Goal: Information Seeking & Learning: Learn about a topic

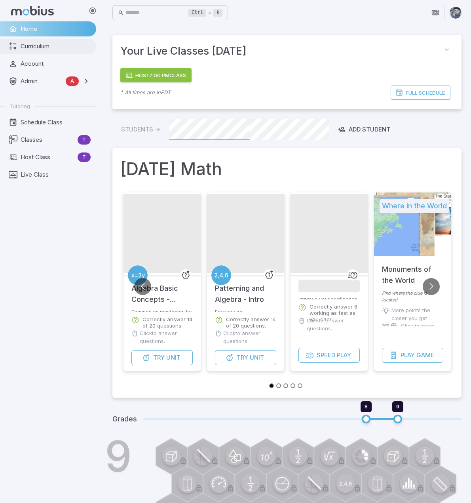
click at [40, 44] on span "Curriculum" at bounding box center [56, 46] width 70 height 9
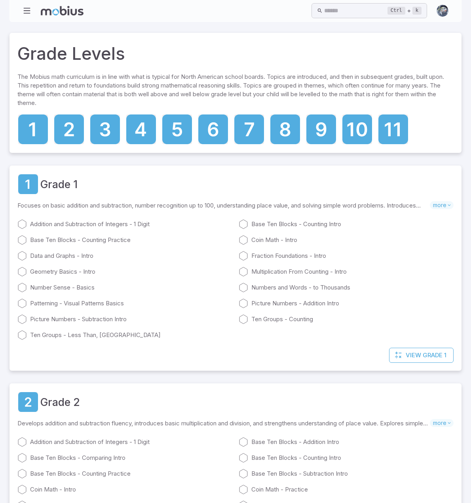
click at [0, 0] on span "Math Themes" at bounding box center [0, 0] width 0 height 0
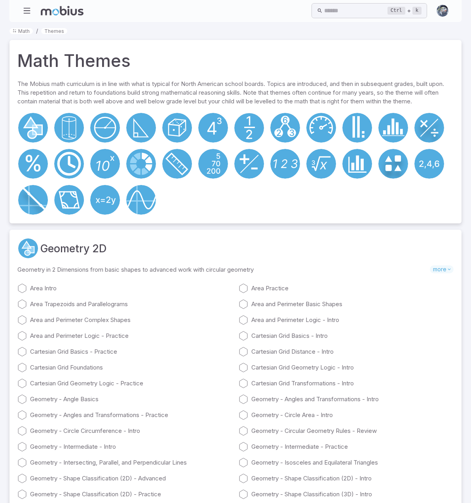
click at [228, 69] on div "Math Themes" at bounding box center [235, 60] width 436 height 25
click at [199, 363] on link "Cartesian Grid Foundations" at bounding box center [124, 367] width 215 height 9
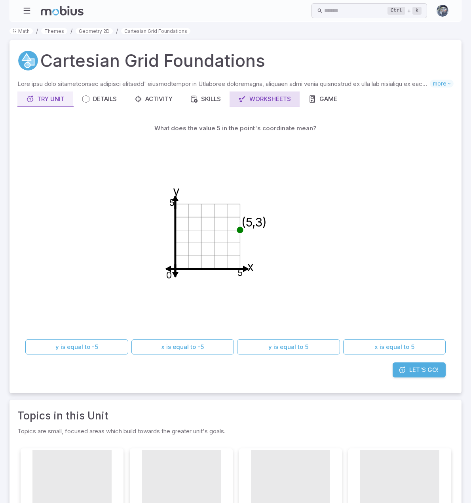
click at [238, 100] on link "Worksheets" at bounding box center [265, 98] width 70 height 15
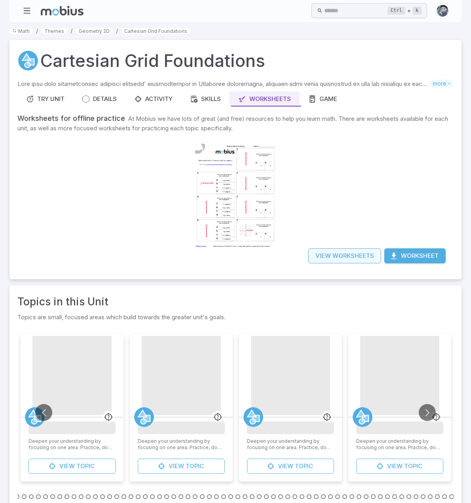
click at [337, 262] on link "View Worksheets" at bounding box center [344, 255] width 73 height 15
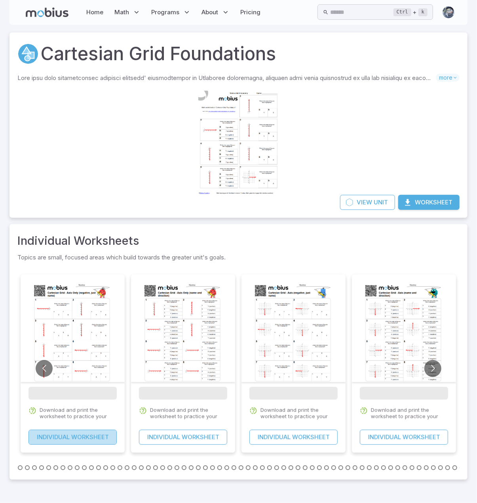
click at [70, 437] on link "Individual Worksheet" at bounding box center [72, 436] width 88 height 15
click at [318, 337] on div at bounding box center [293, 334] width 81 height 114
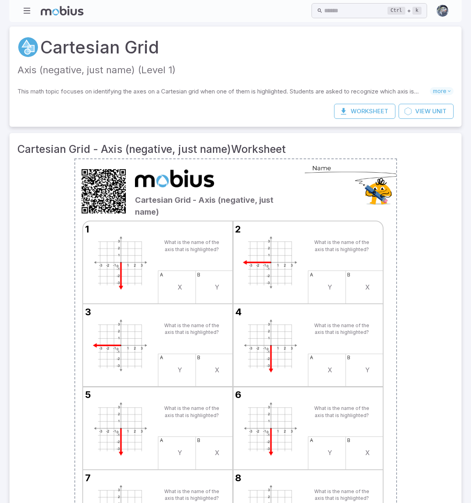
click at [33, 235] on div "Cartesian Grid - Axis (negative, just name) 1 What is the name of the axis that…" at bounding box center [235, 385] width 436 height 455
